Goal: Transaction & Acquisition: Purchase product/service

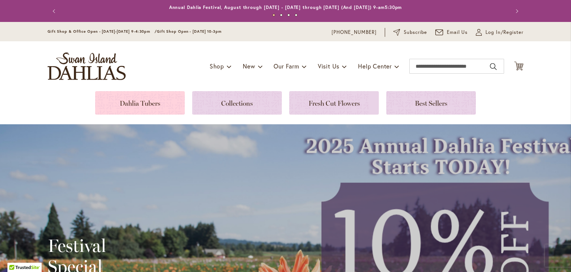
click at [132, 105] on link at bounding box center [140, 102] width 90 height 23
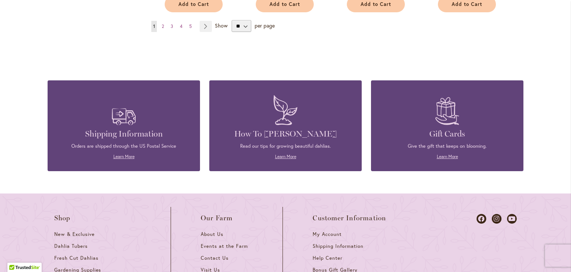
scroll to position [803, 0]
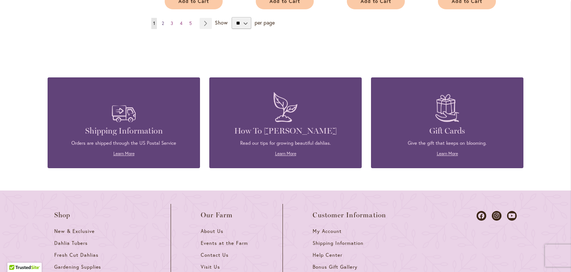
click at [164, 20] on span "2" at bounding box center [163, 23] width 2 height 6
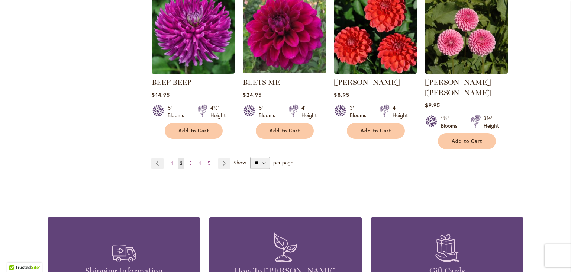
scroll to position [665, 0]
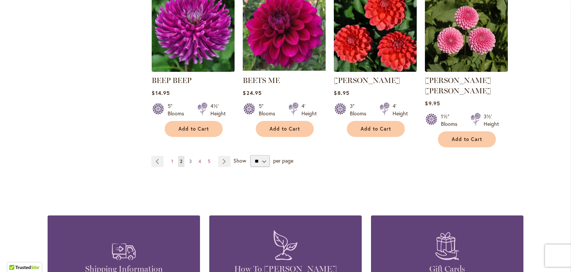
click at [191, 158] on span "3" at bounding box center [190, 161] width 3 height 6
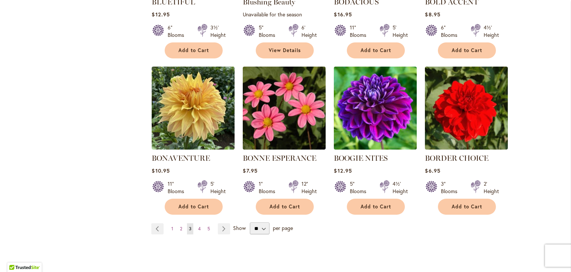
scroll to position [593, 0]
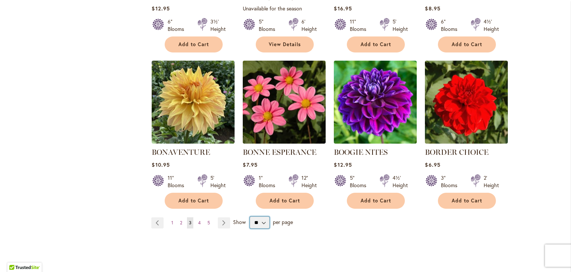
click at [250, 216] on select "** ** ** **" at bounding box center [259, 222] width 19 height 12
select select "**"
click option "**" at bounding box center [0, 0] width 0 height 0
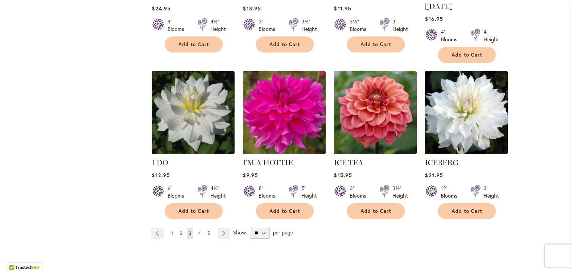
scroll to position [2558, 0]
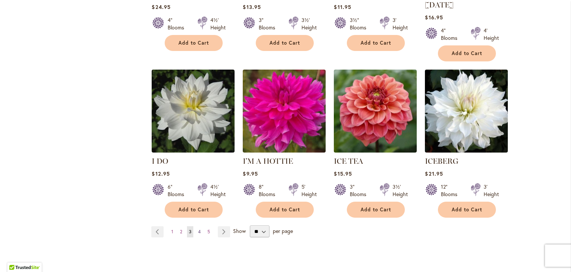
click at [199, 229] on span "4" at bounding box center [199, 232] width 3 height 6
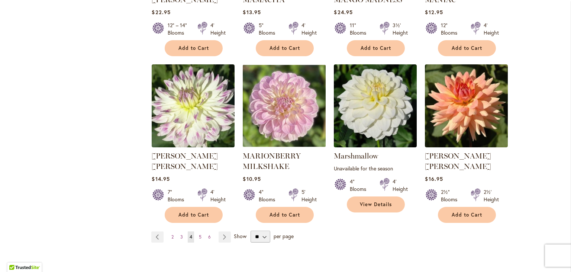
scroll to position [2534, 0]
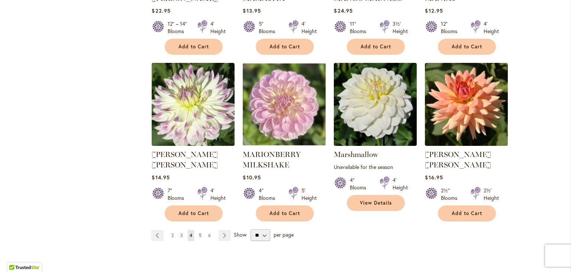
click at [202, 230] on link "Page 5" at bounding box center [200, 235] width 6 height 11
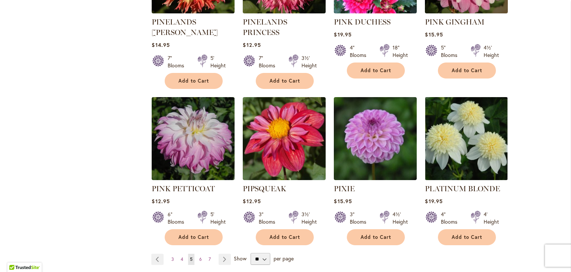
scroll to position [2505, 0]
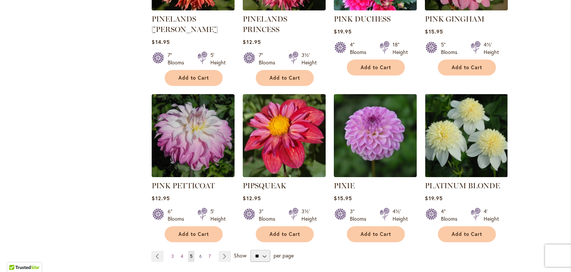
click at [198, 250] on link "Page 6" at bounding box center [200, 255] width 6 height 11
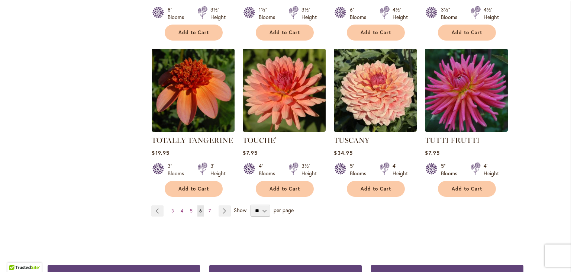
scroll to position [2519, 0]
click at [209, 208] on span "7" at bounding box center [209, 211] width 2 height 6
